Goal: Information Seeking & Learning: Learn about a topic

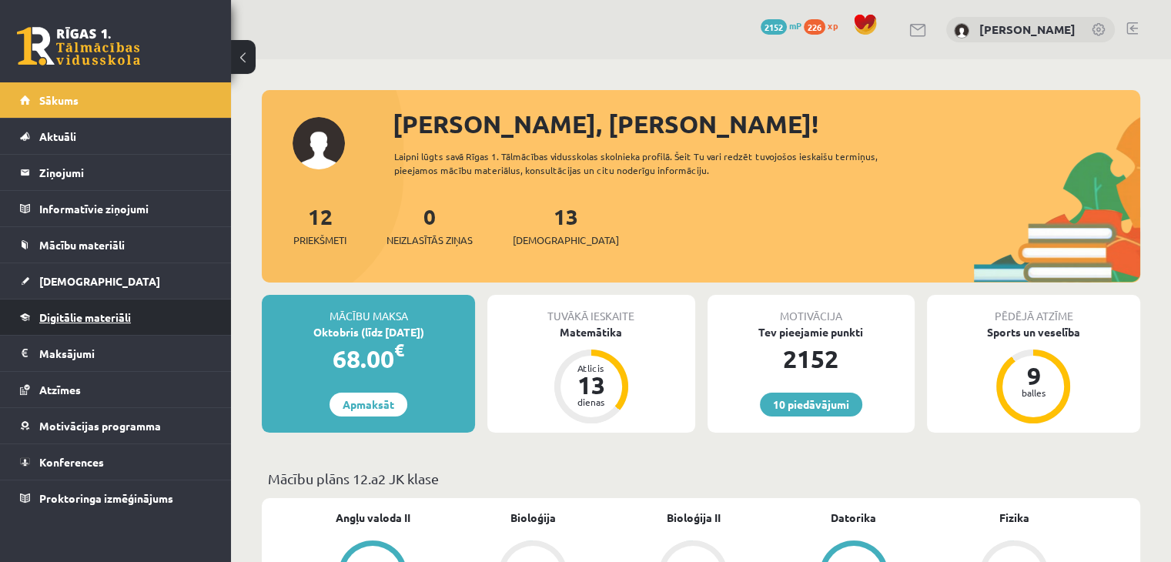
click at [120, 320] on span "Digitālie materiāli" at bounding box center [85, 317] width 92 height 14
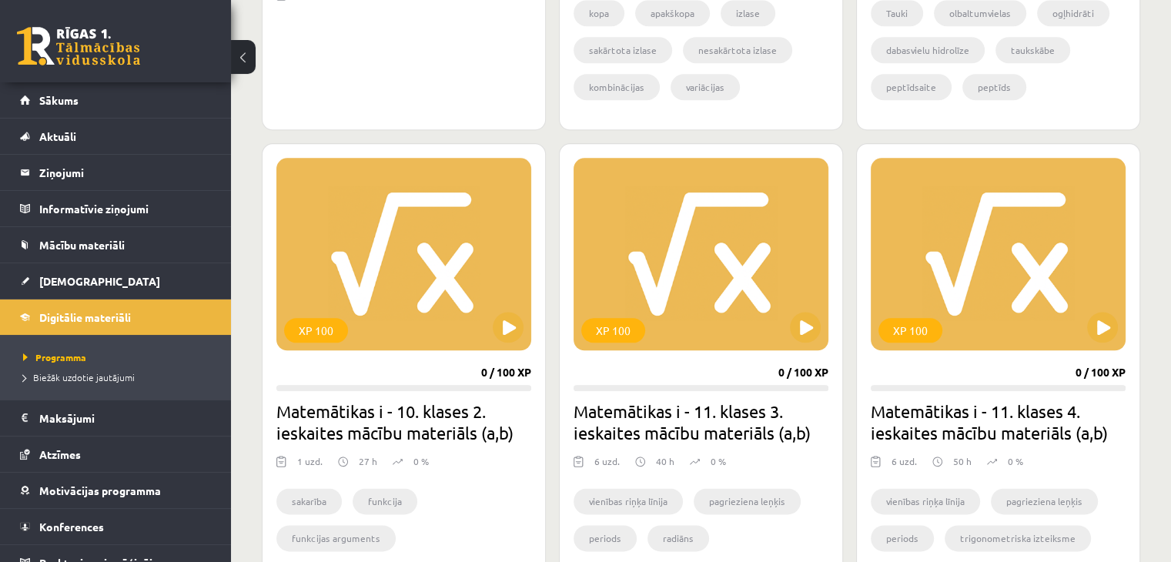
scroll to position [1756, 0]
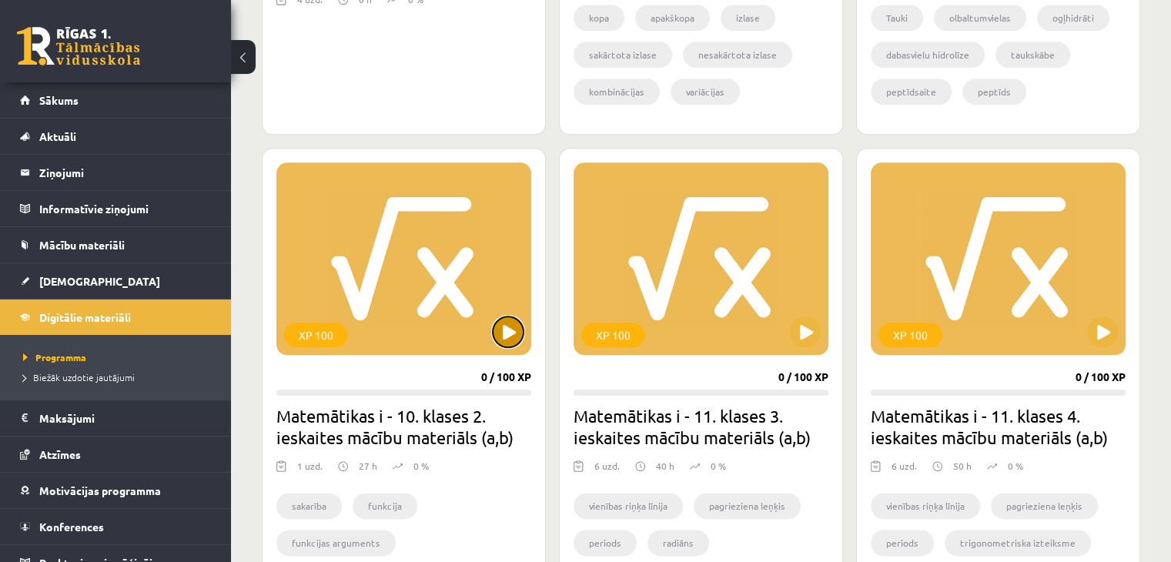
click at [514, 344] on button at bounding box center [508, 331] width 31 height 31
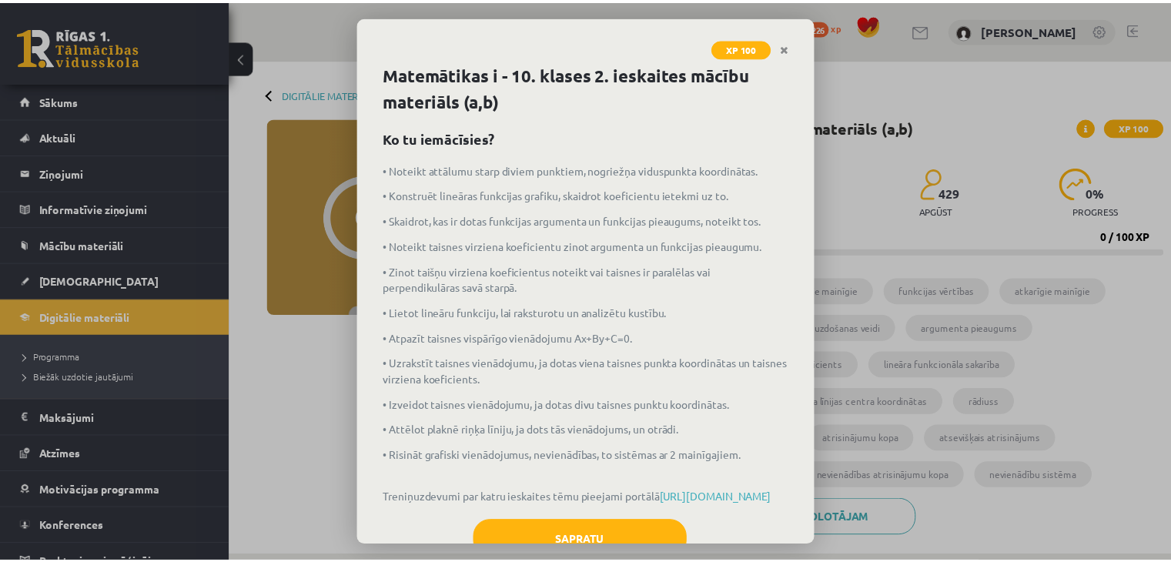
scroll to position [83, 0]
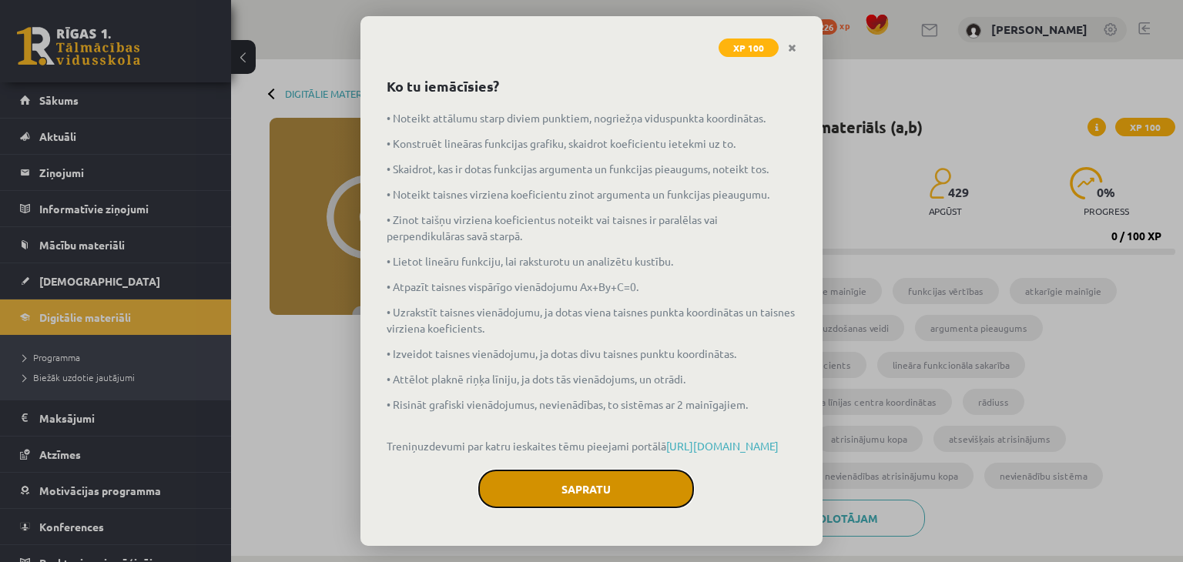
click at [602, 483] on button "Sapratu" at bounding box center [586, 489] width 216 height 39
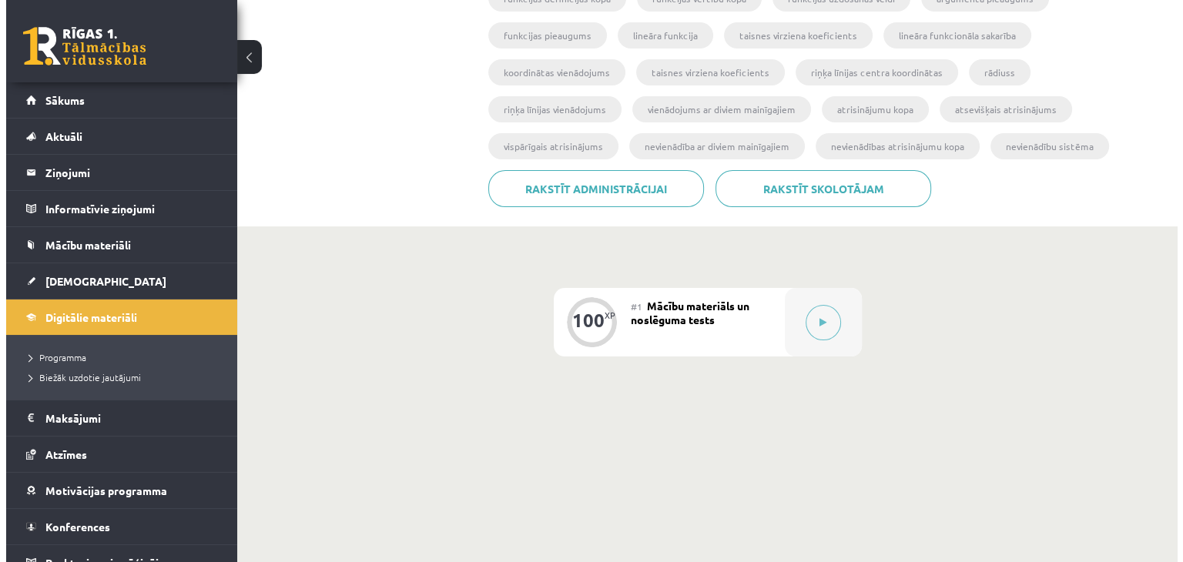
scroll to position [333, 0]
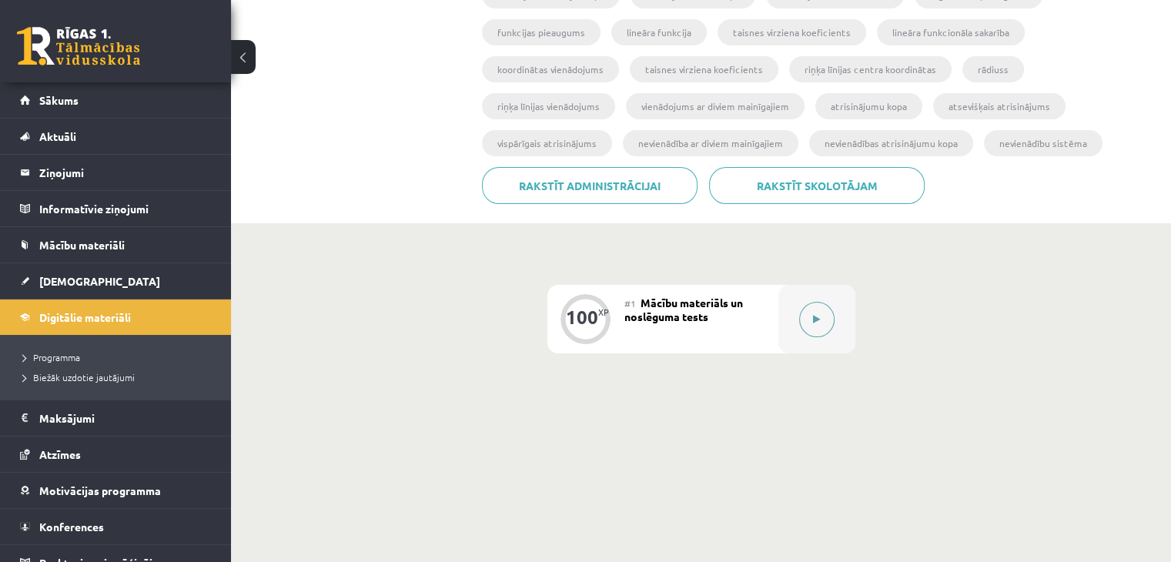
click at [831, 327] on button at bounding box center [816, 319] width 35 height 35
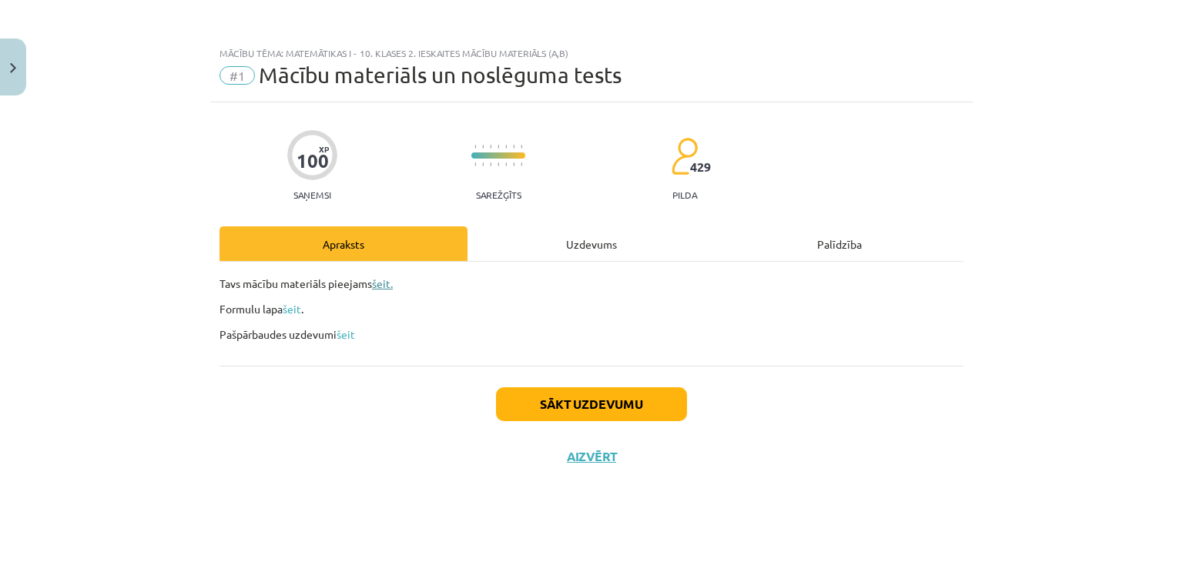
click at [380, 282] on link "šeit." at bounding box center [382, 283] width 21 height 14
click at [290, 309] on link "šeit" at bounding box center [292, 309] width 18 height 14
click at [344, 337] on p "Pašpārbaudes uzdevumi šeit" at bounding box center [591, 335] width 744 height 16
click at [344, 337] on link "šeit" at bounding box center [346, 334] width 18 height 14
click at [581, 404] on button "Sākt uzdevumu" at bounding box center [591, 404] width 191 height 34
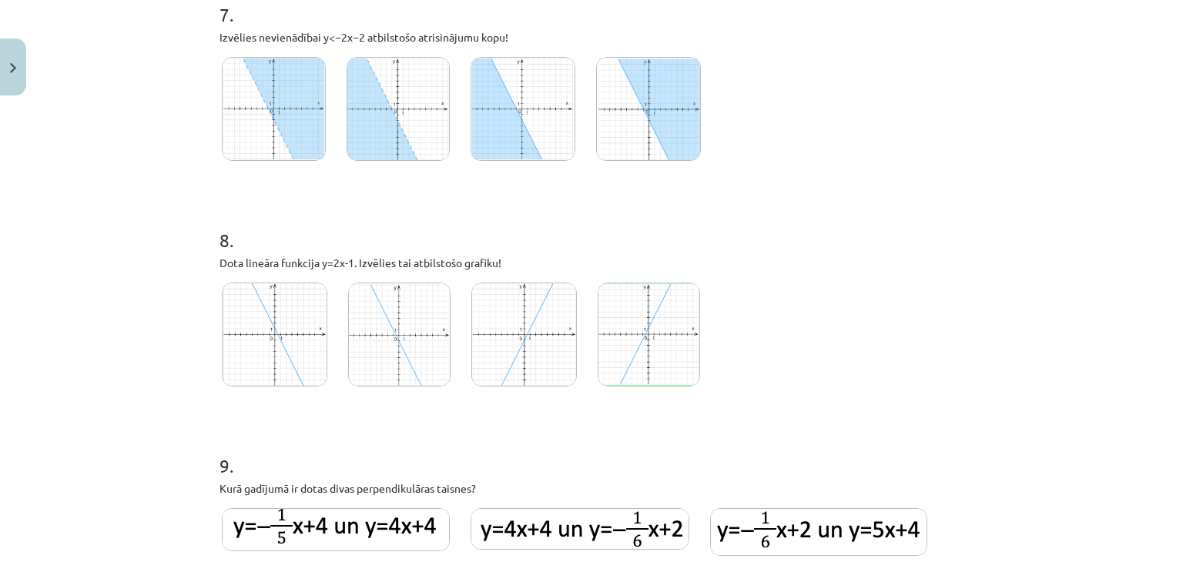
scroll to position [3287, 0]
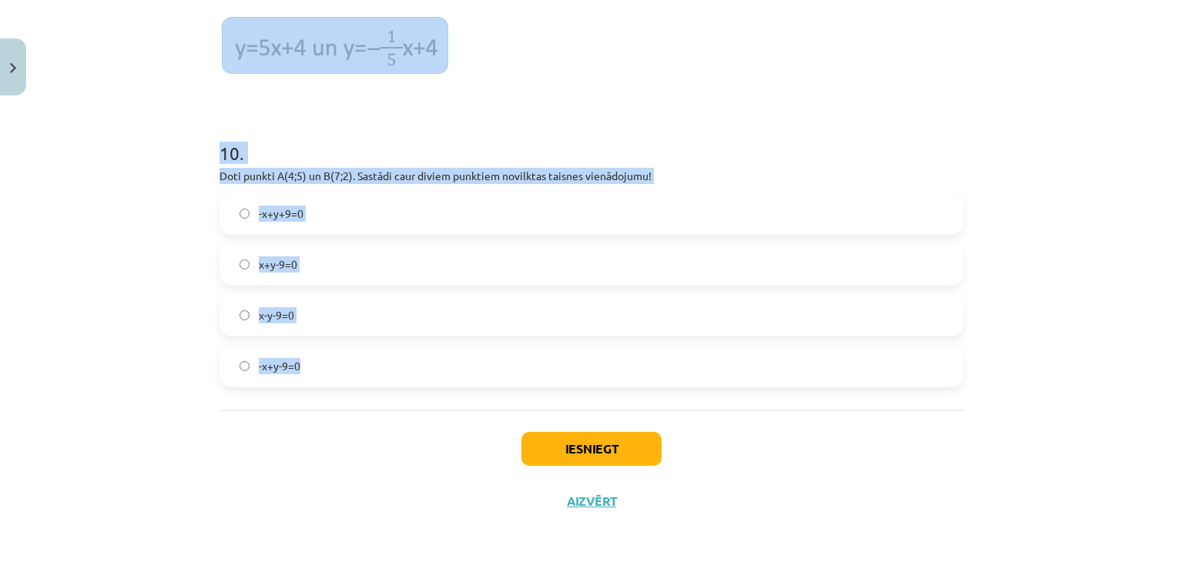
drag, startPoint x: 206, startPoint y: 338, endPoint x: 469, endPoint y: 388, distance: 267.3
copy form "2 . Lore ipsumdol sitametco adipisc. Elitsedd eiusmodtem incididunt utlaboree! …"
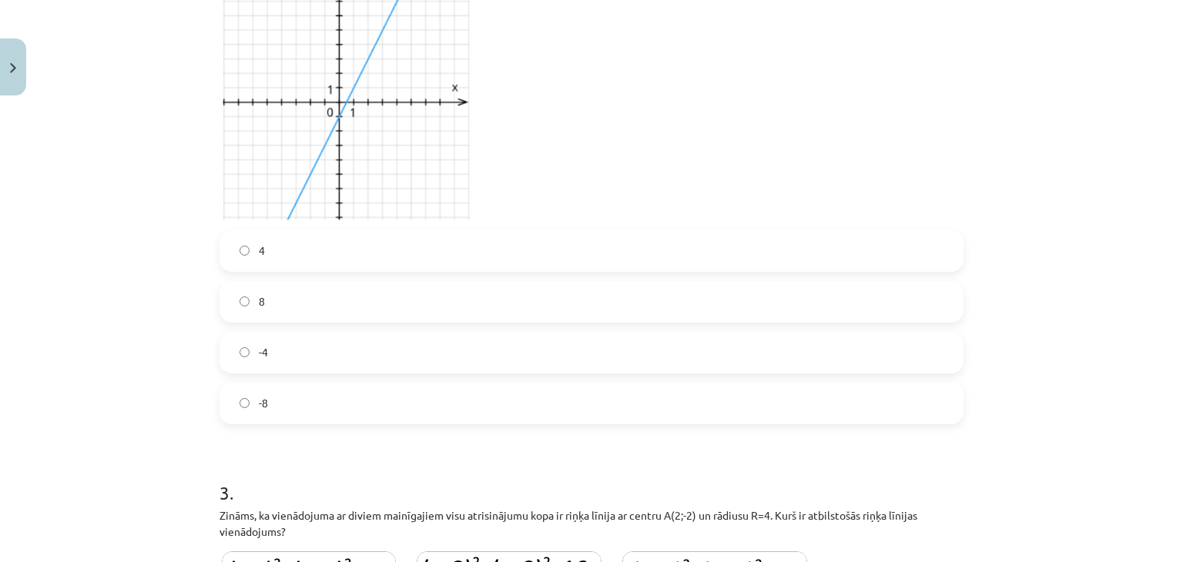
scroll to position [970, 0]
click at [400, 301] on label "8" at bounding box center [591, 302] width 741 height 39
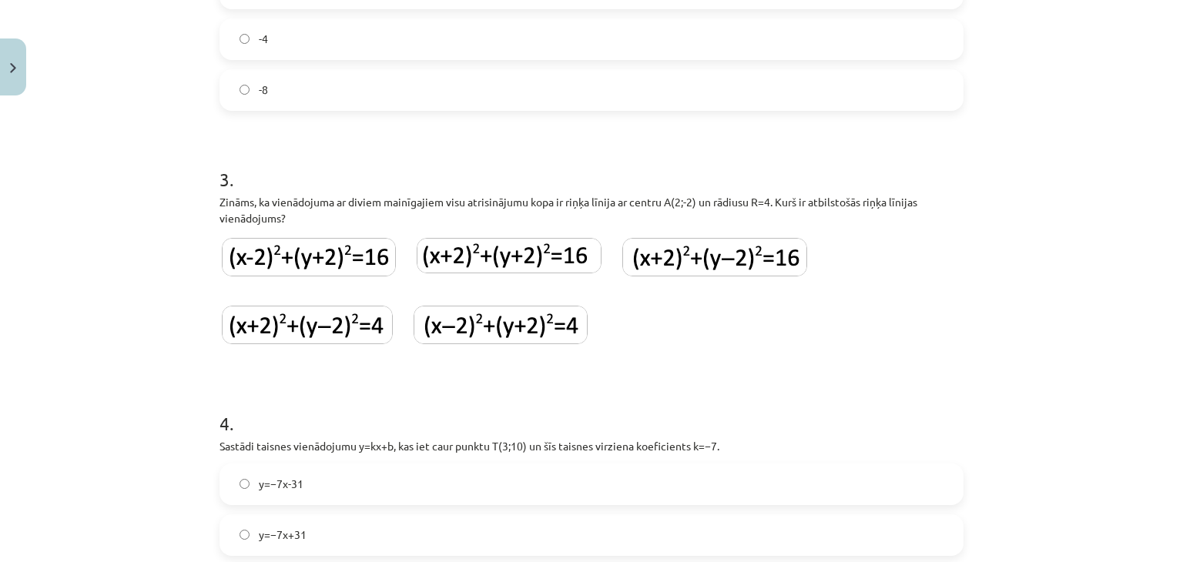
click at [522, 327] on img at bounding box center [501, 325] width 174 height 39
click at [326, 263] on img at bounding box center [309, 257] width 174 height 39
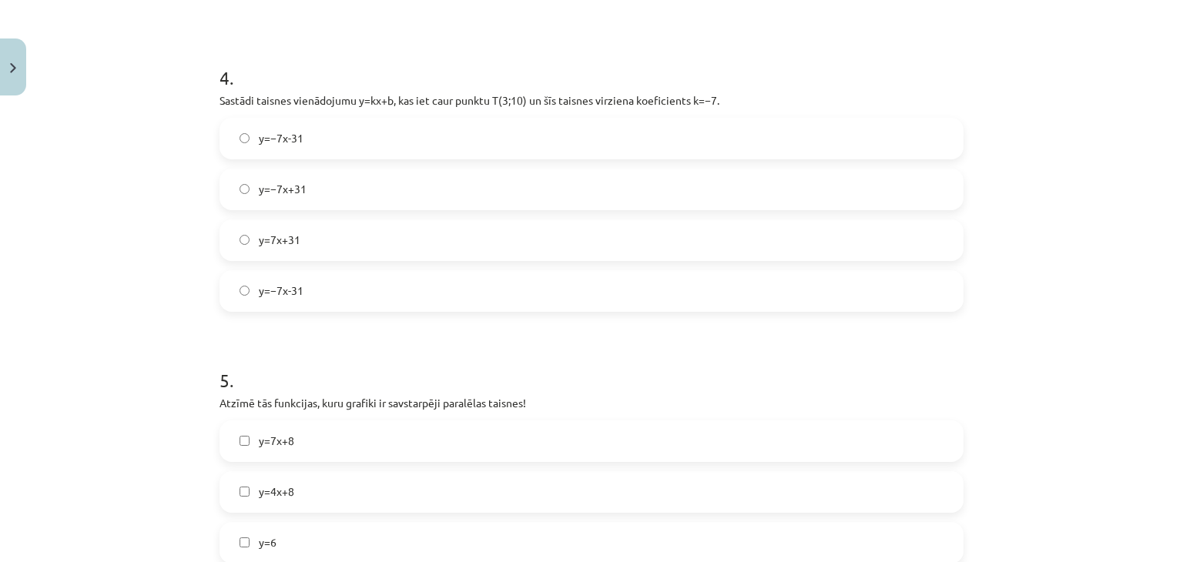
scroll to position [1635, 0]
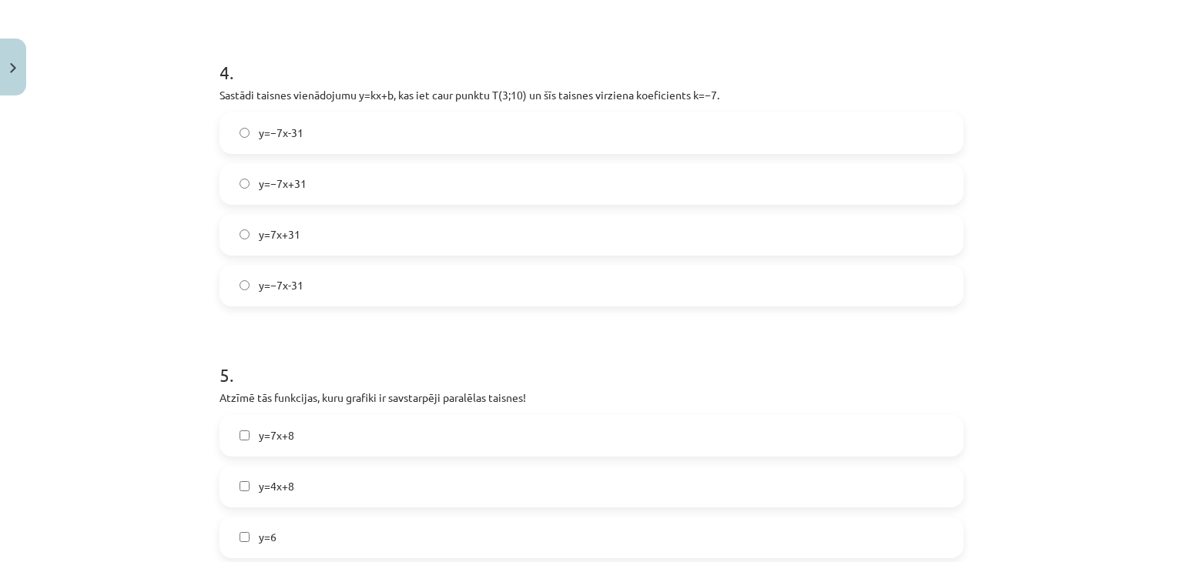
click at [332, 290] on label "y=−7x-31" at bounding box center [591, 285] width 741 height 39
click at [328, 184] on label "y=−7x+31" at bounding box center [591, 184] width 741 height 39
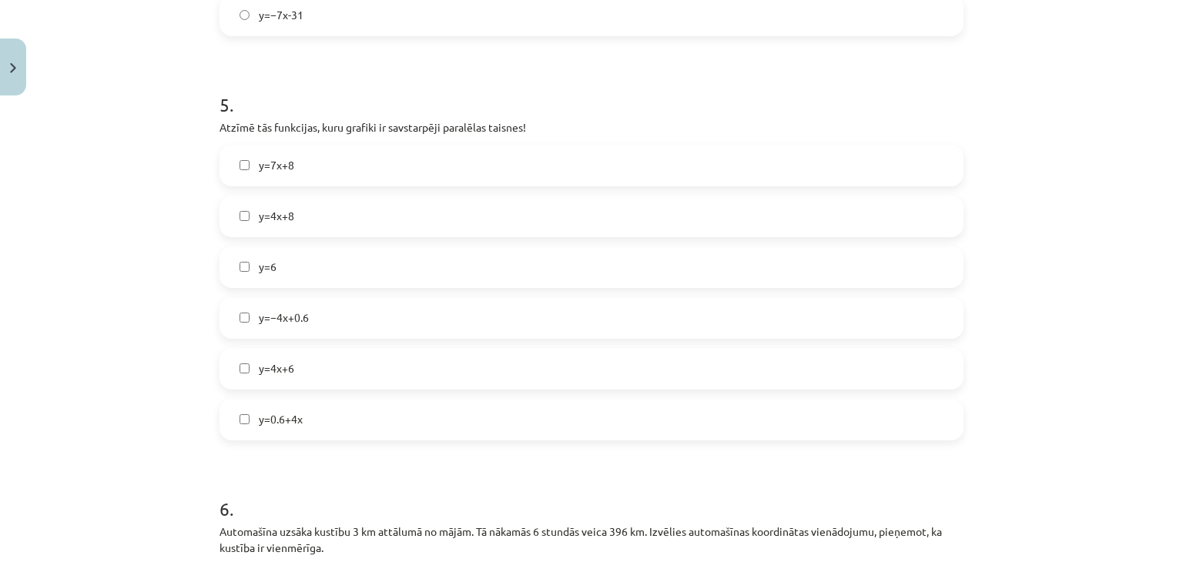
scroll to position [1944, 0]
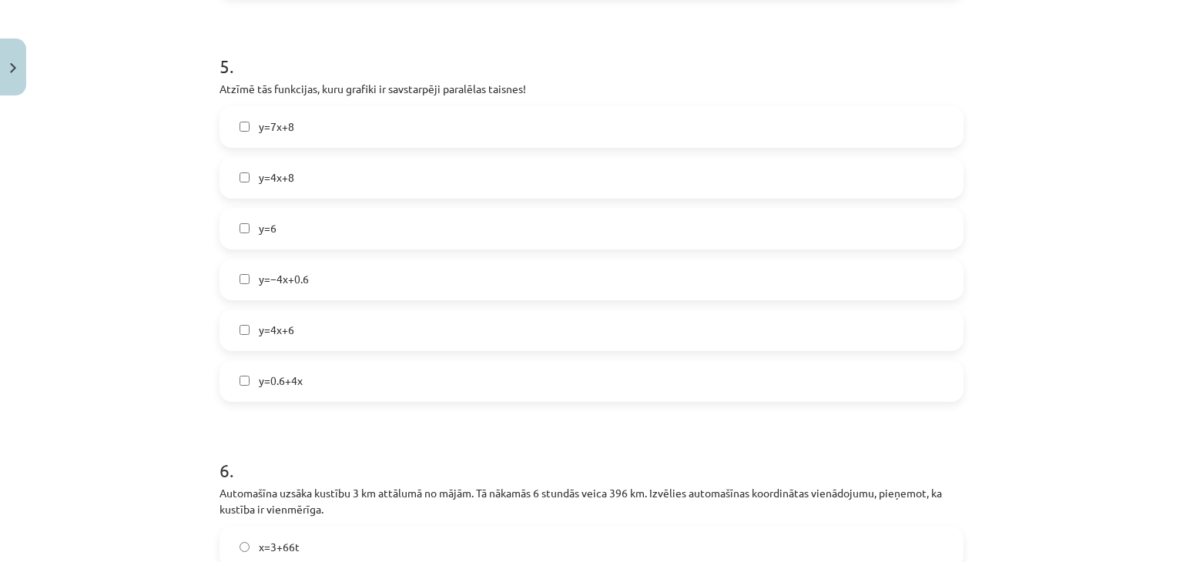
click at [353, 167] on label "y=4x+8" at bounding box center [591, 178] width 741 height 39
click at [322, 339] on label "y=4x+6" at bounding box center [591, 330] width 741 height 39
click at [292, 387] on span "y=0.6+4x" at bounding box center [281, 381] width 44 height 16
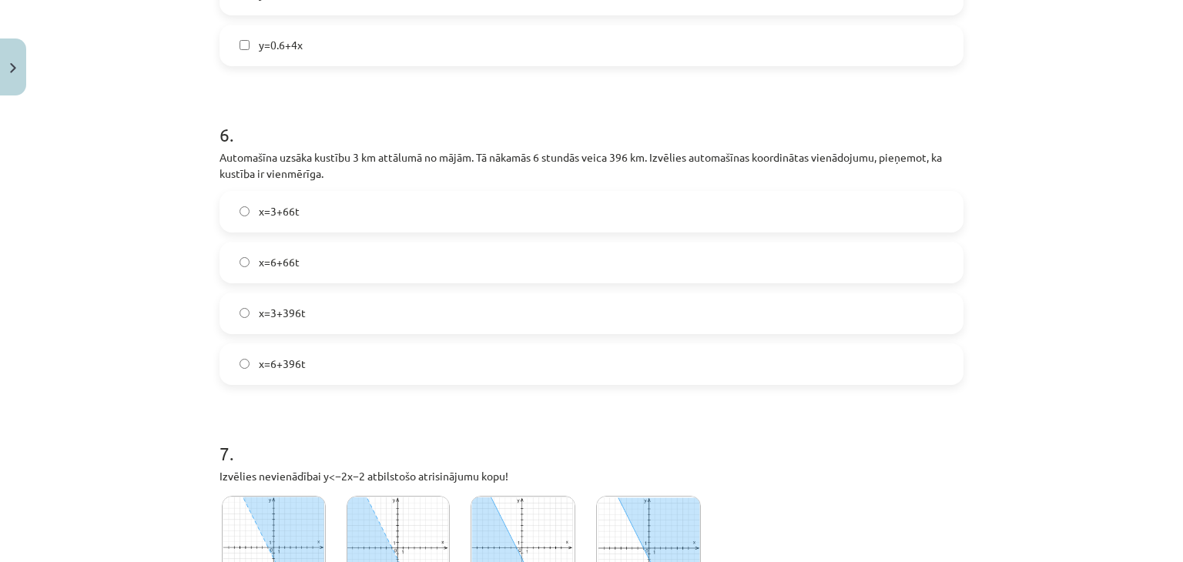
scroll to position [2286, 0]
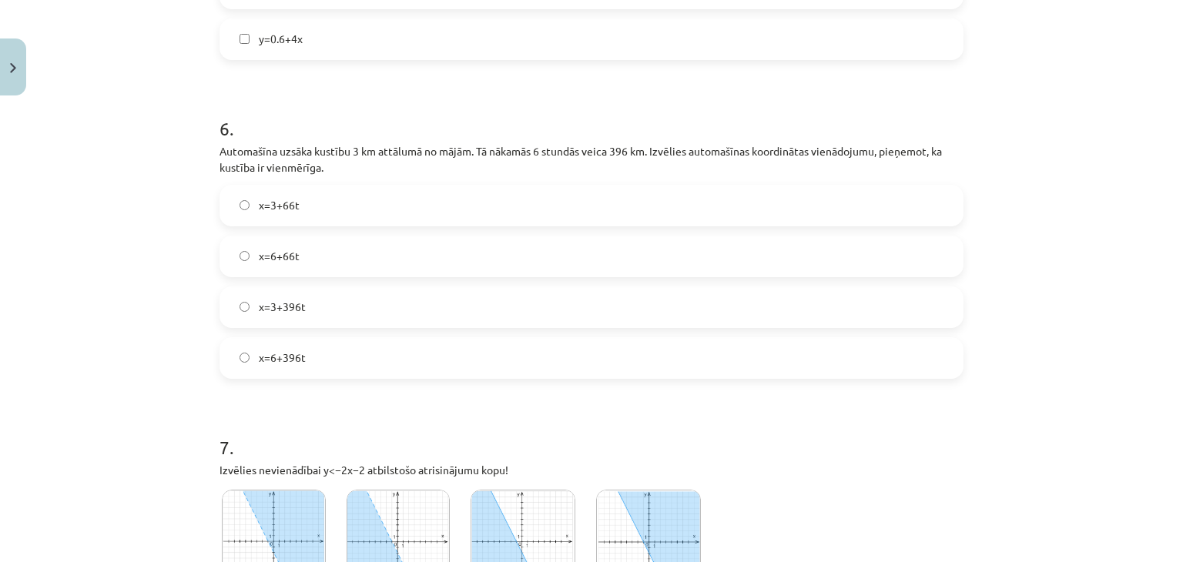
click at [333, 299] on label "x=3+396t" at bounding box center [591, 307] width 741 height 39
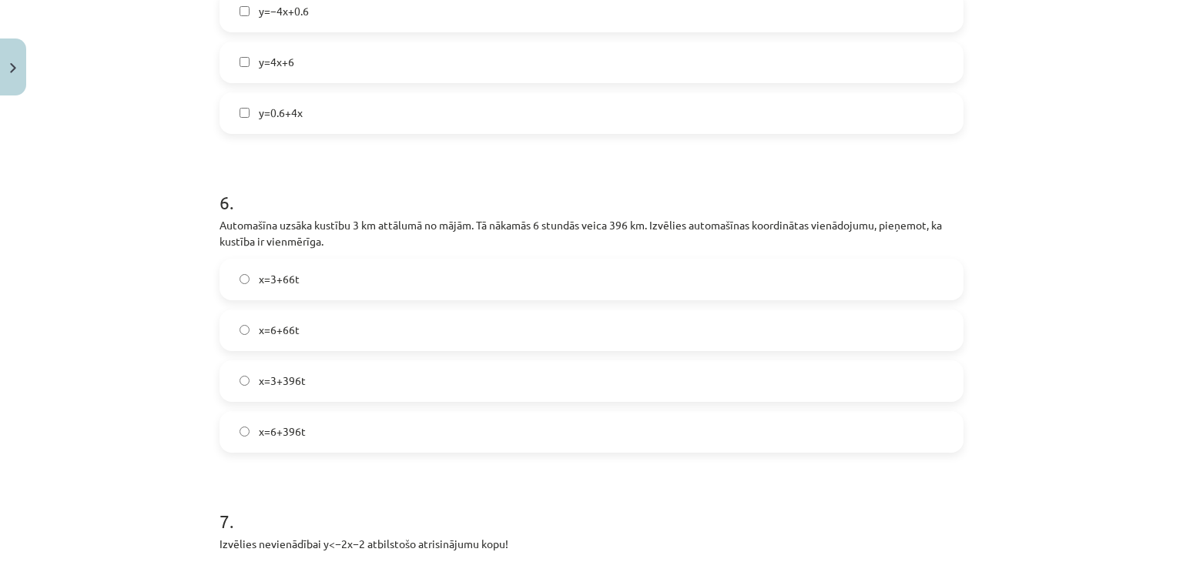
scroll to position [2207, 0]
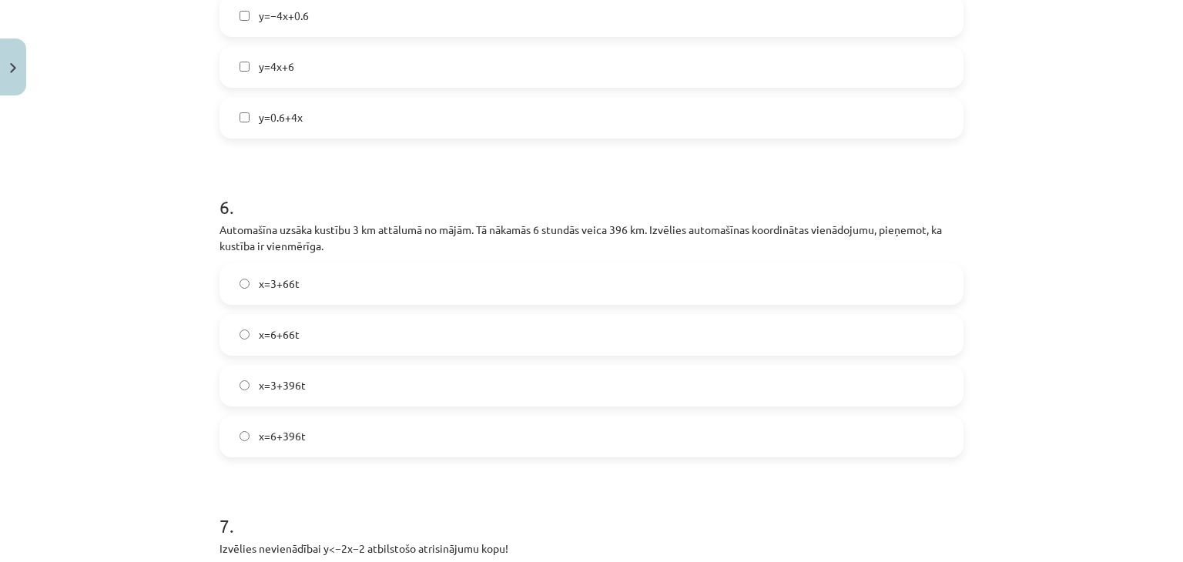
click at [309, 286] on label "x=3+66t" at bounding box center [591, 284] width 741 height 39
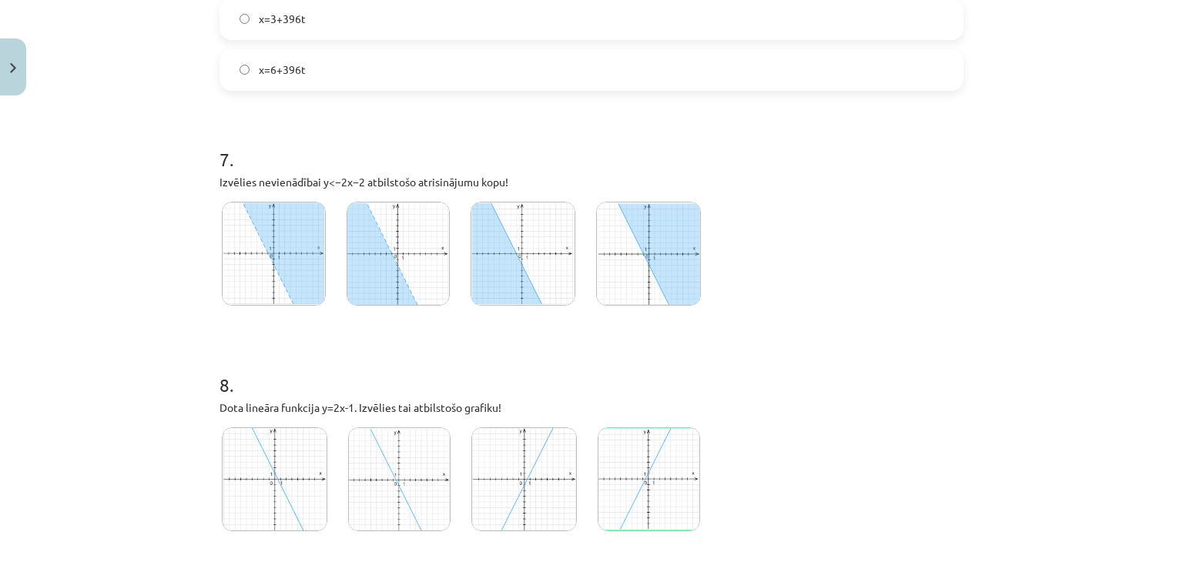
scroll to position [2575, 0]
click at [279, 210] on img at bounding box center [274, 252] width 104 height 104
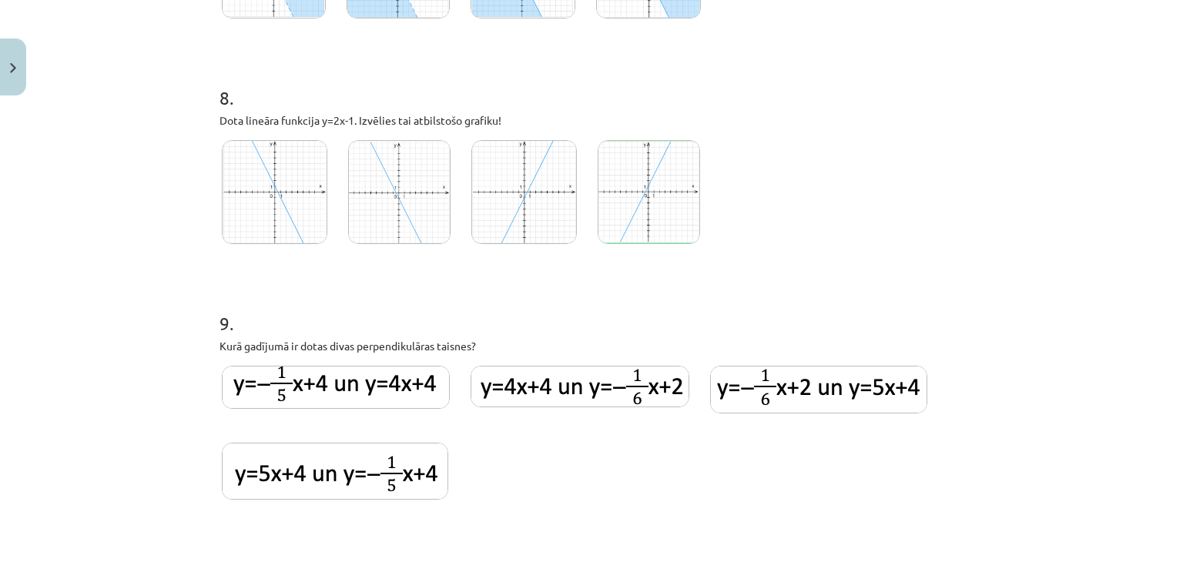
scroll to position [2862, 0]
click at [532, 180] on img at bounding box center [523, 191] width 105 height 104
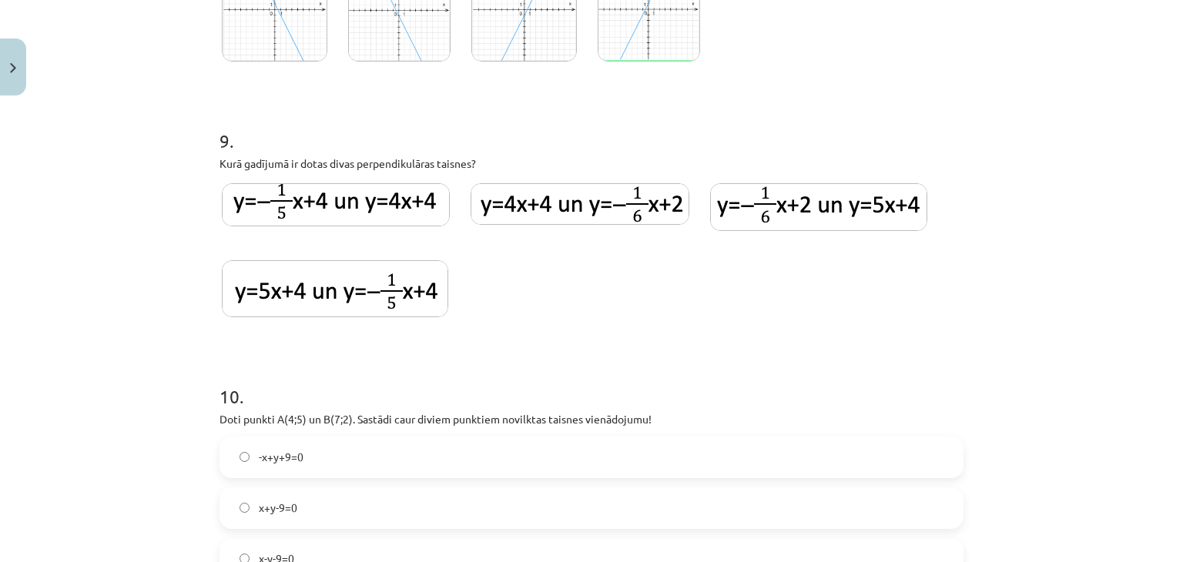
scroll to position [3045, 0]
click at [773, 209] on img at bounding box center [818, 206] width 217 height 48
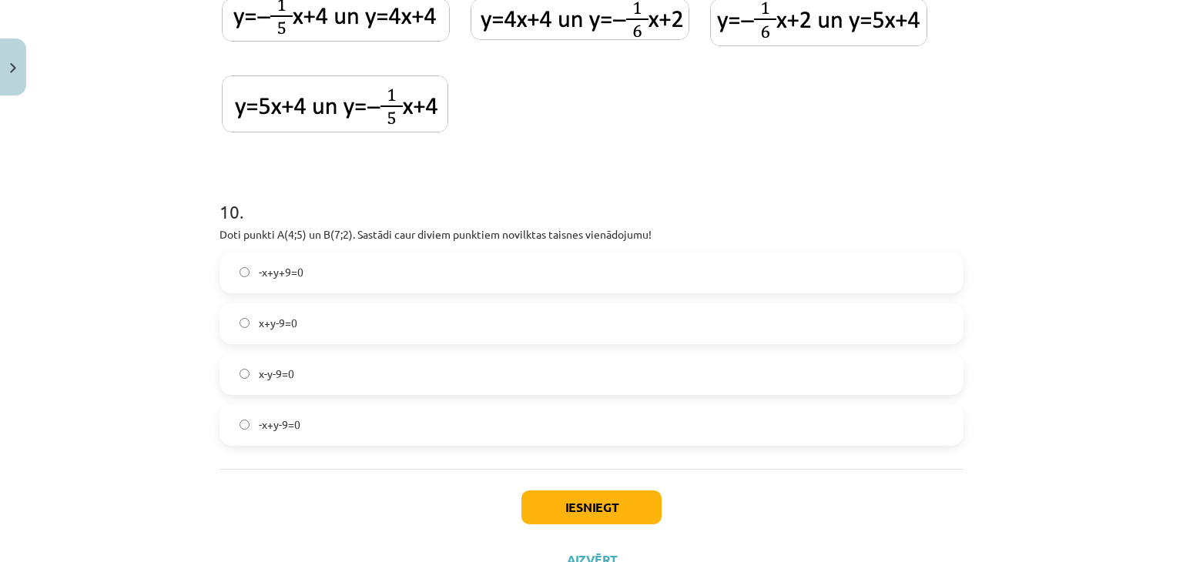
click at [494, 321] on label "x+y-9=0" at bounding box center [591, 323] width 741 height 39
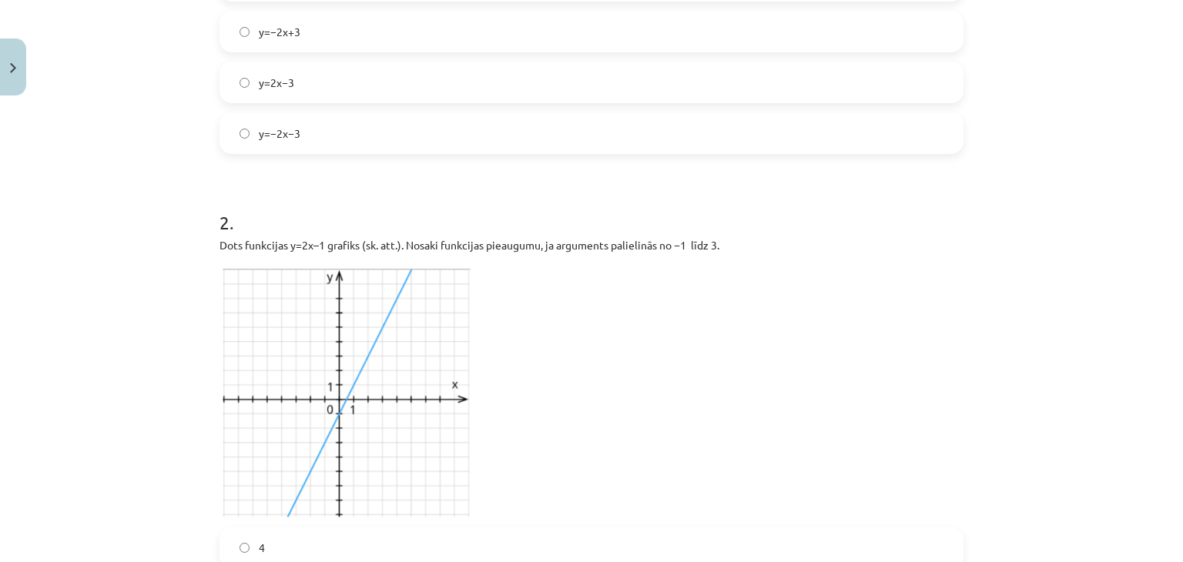
scroll to position [298, 0]
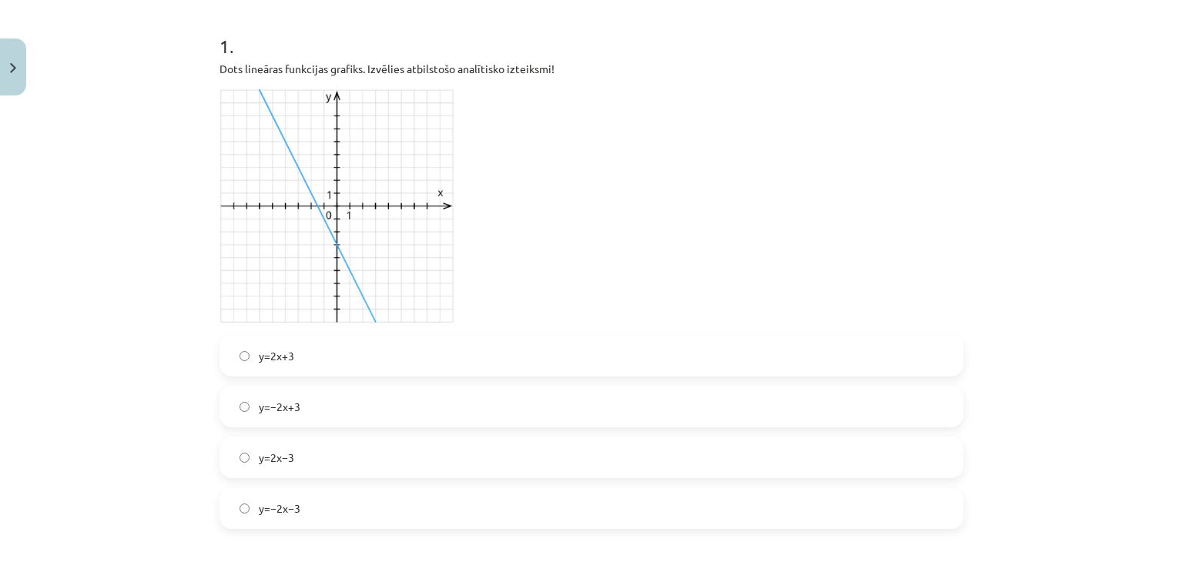
click at [348, 510] on label "y=−2x−3" at bounding box center [591, 508] width 741 height 39
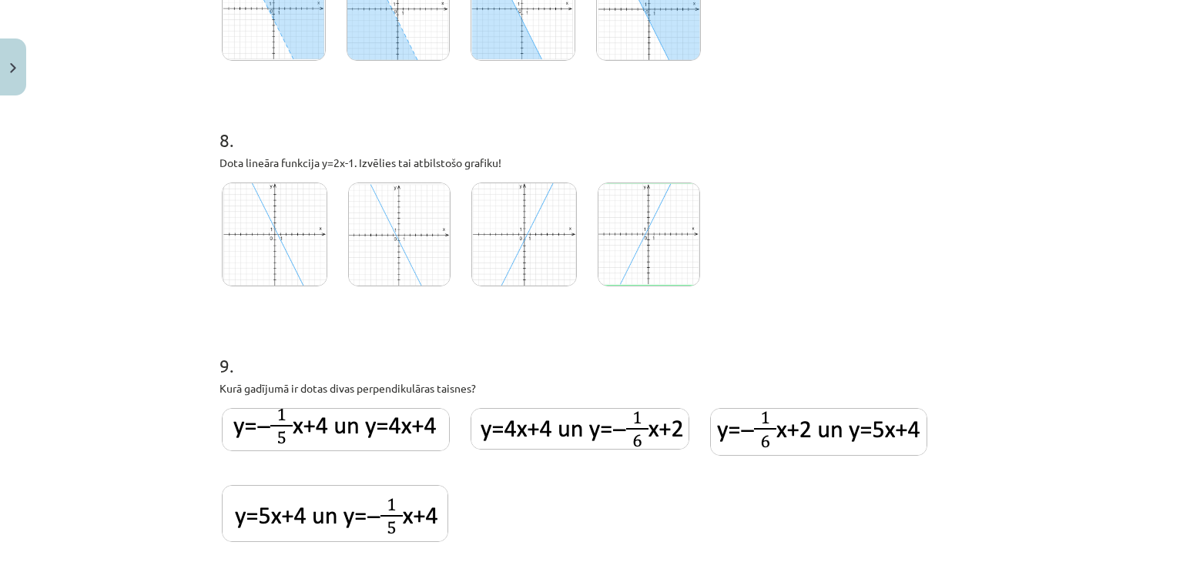
scroll to position [3287, 0]
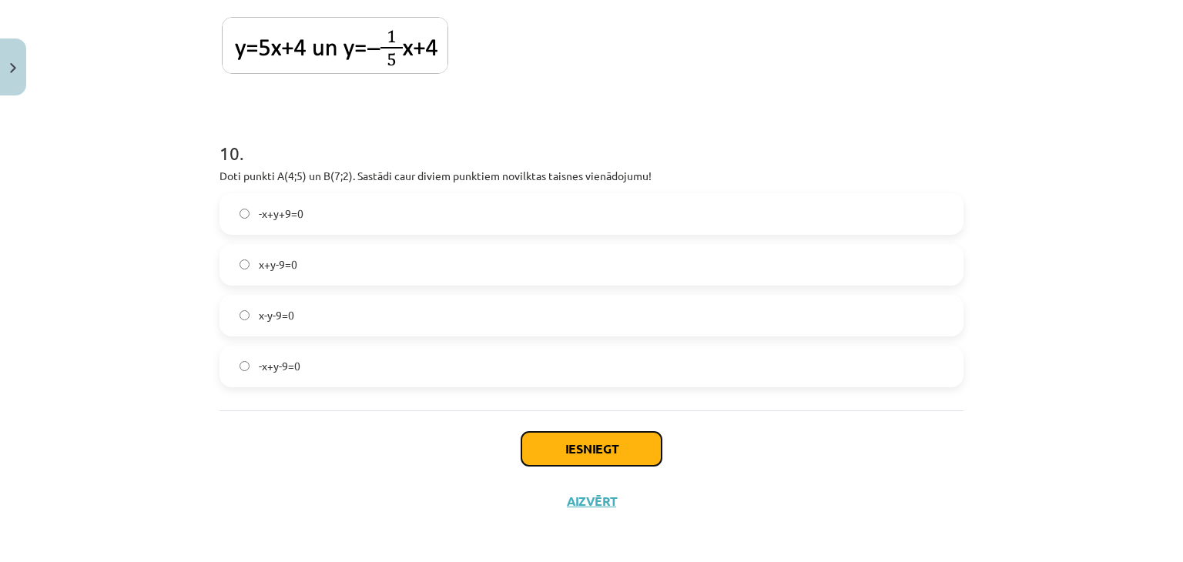
click at [590, 434] on button "Iesniegt" at bounding box center [591, 449] width 140 height 34
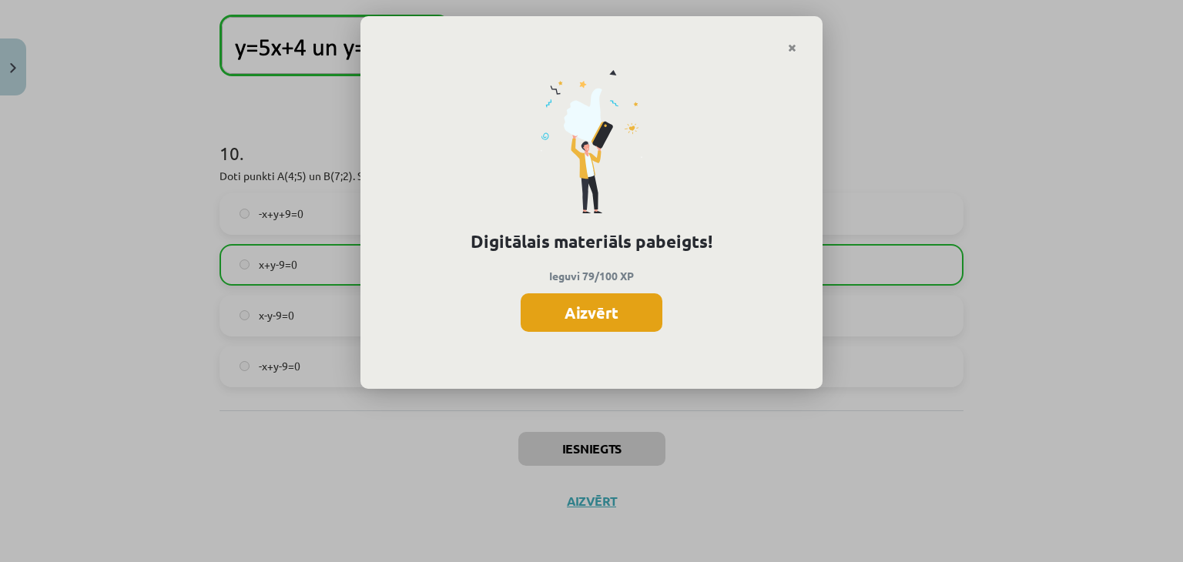
click at [598, 325] on button "Aizvērt" at bounding box center [592, 312] width 142 height 39
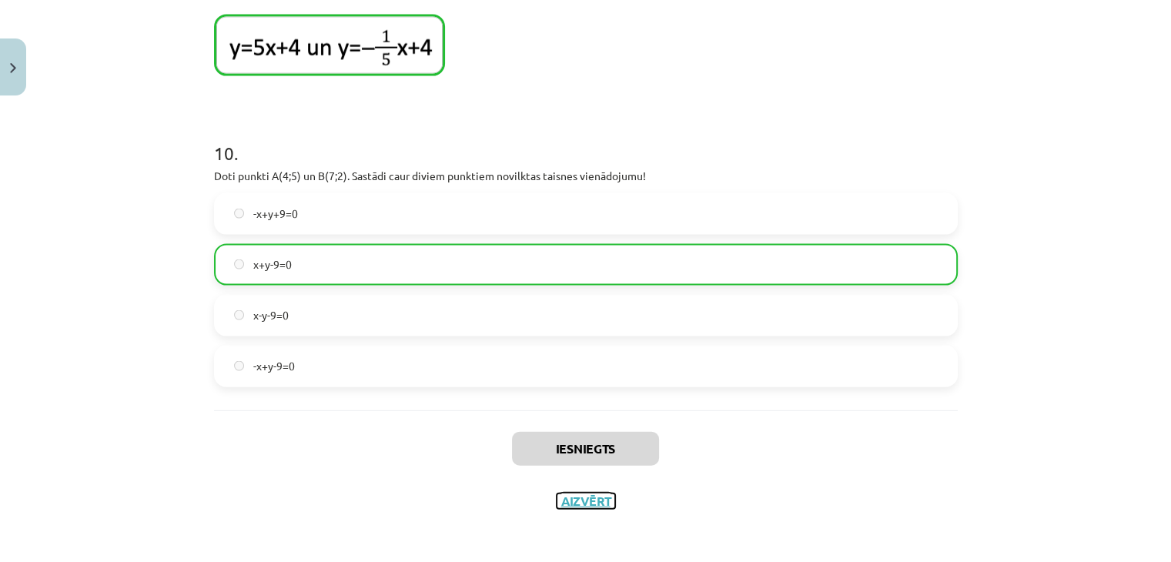
click at [579, 494] on button "Aizvērt" at bounding box center [586, 501] width 59 height 15
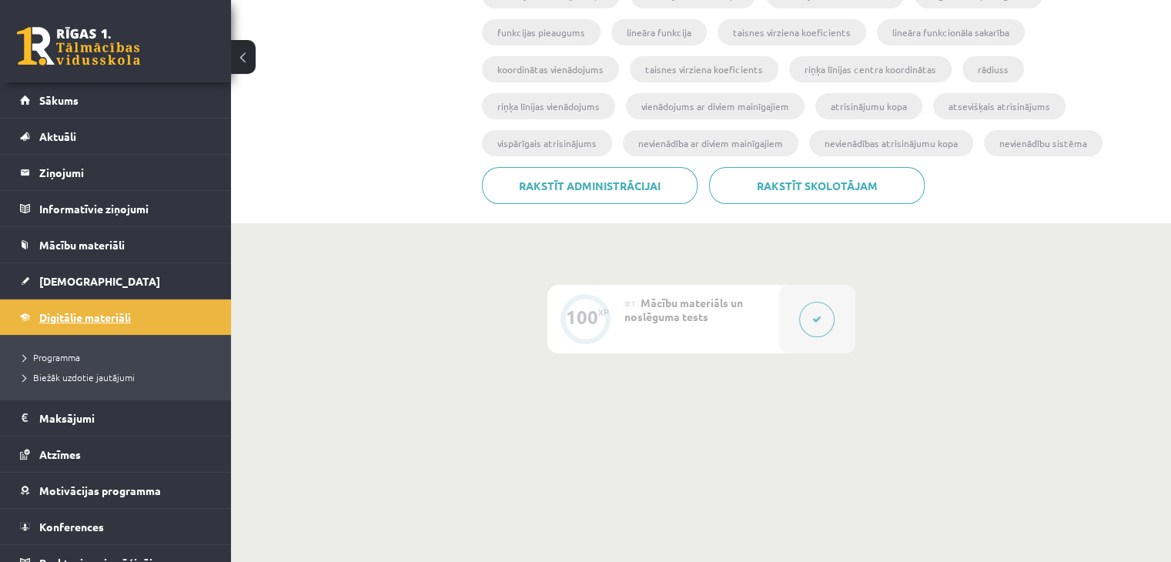
click at [116, 315] on span "Digitālie materiāli" at bounding box center [85, 317] width 92 height 14
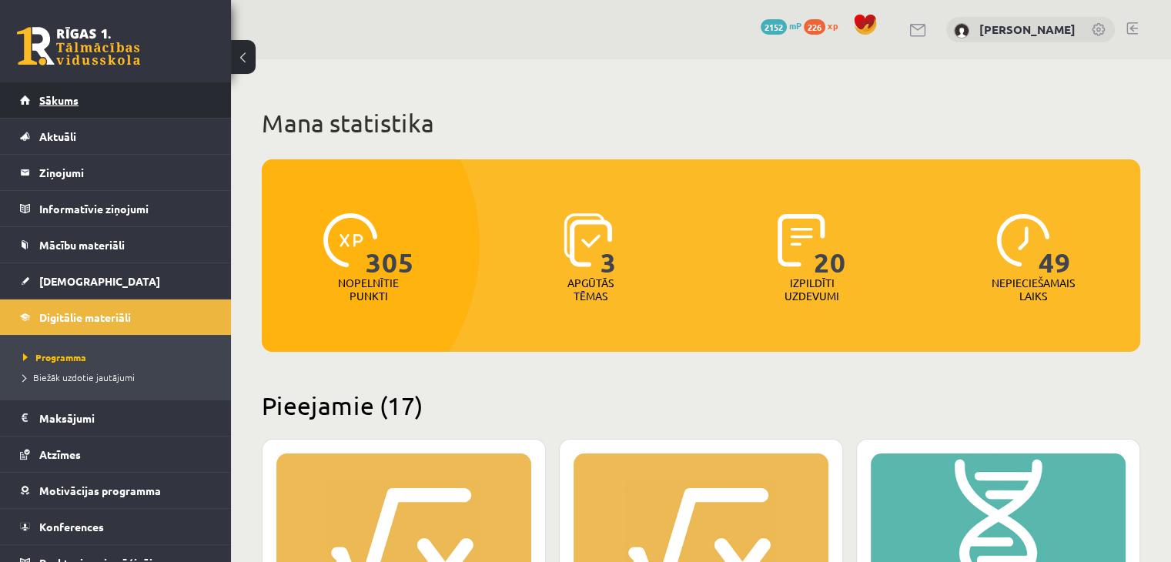
click at [132, 84] on link "Sākums" at bounding box center [116, 99] width 192 height 35
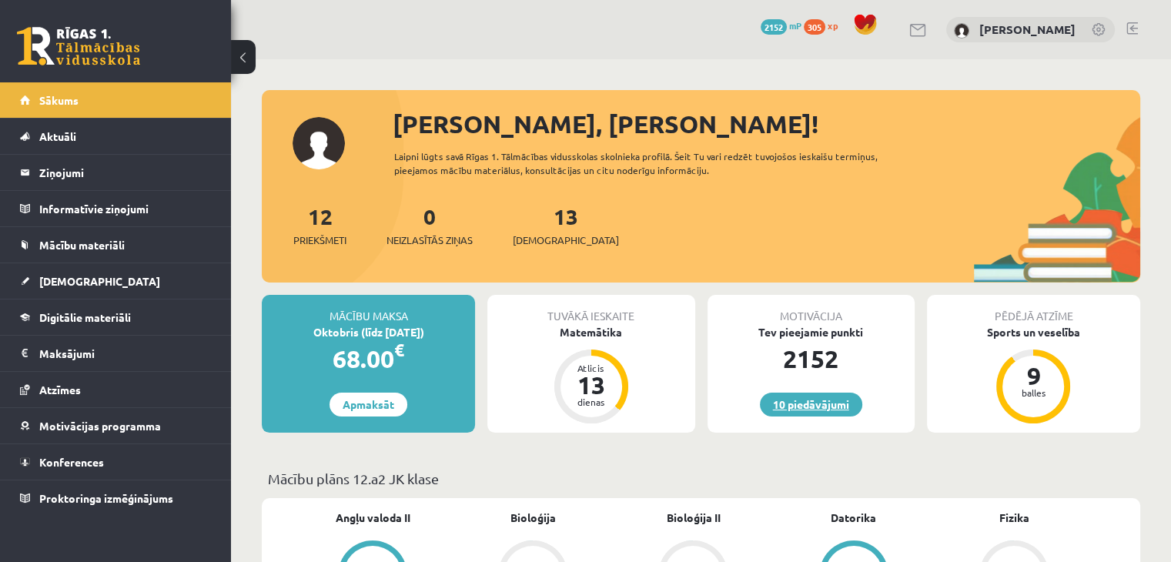
click at [796, 410] on link "10 piedāvājumi" at bounding box center [811, 405] width 102 height 24
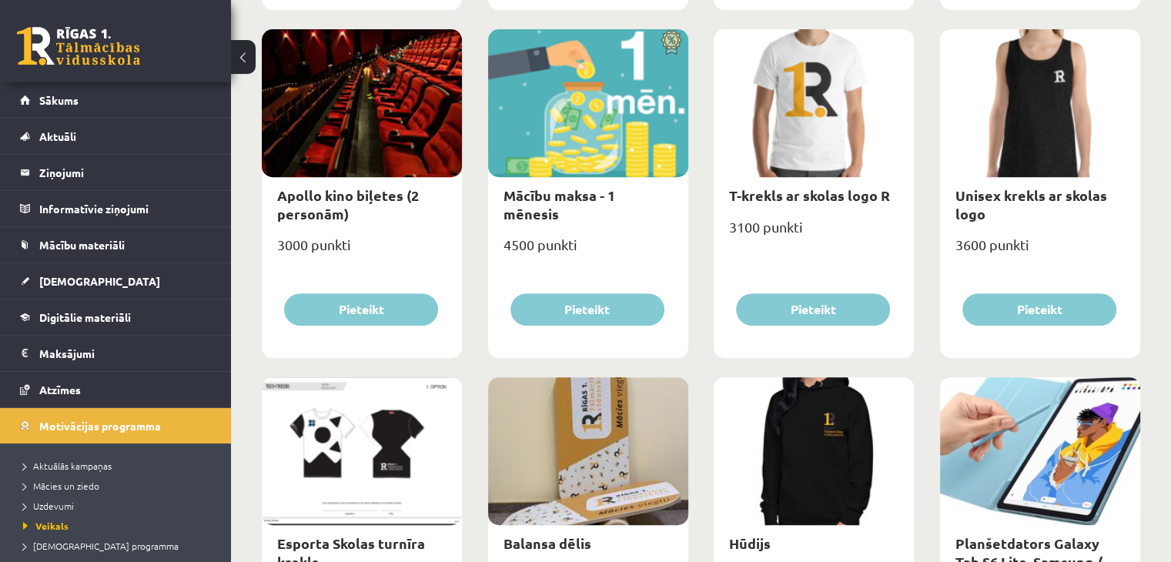
scroll to position [622, 0]
